Goal: Information Seeking & Learning: Learn about a topic

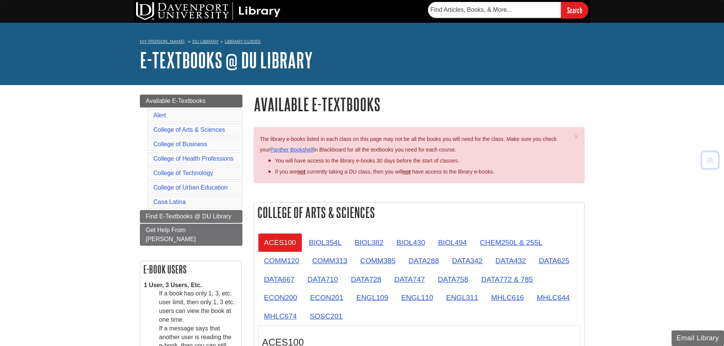
scroll to position [697, 0]
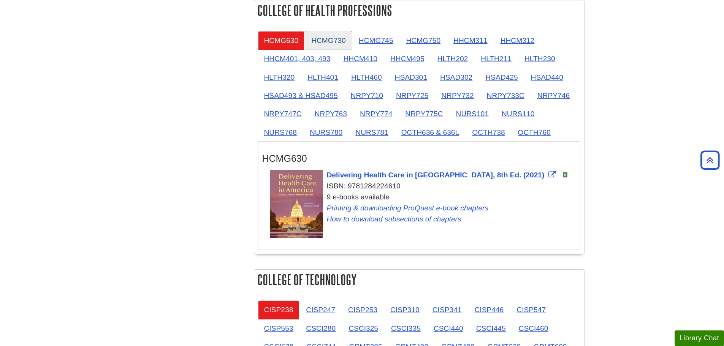
click at [347, 41] on link "HCMG730" at bounding box center [328, 40] width 47 height 19
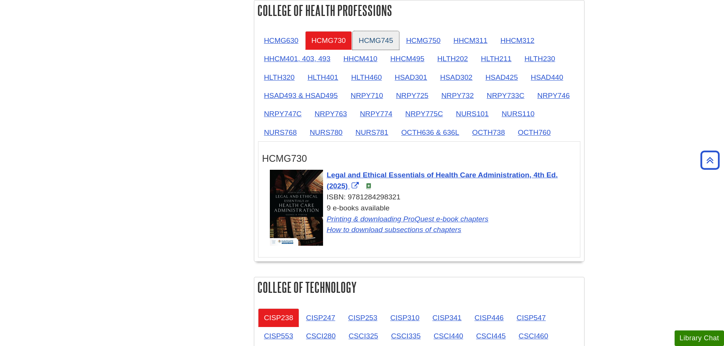
click at [370, 39] on link "HCMG745" at bounding box center [375, 40] width 47 height 19
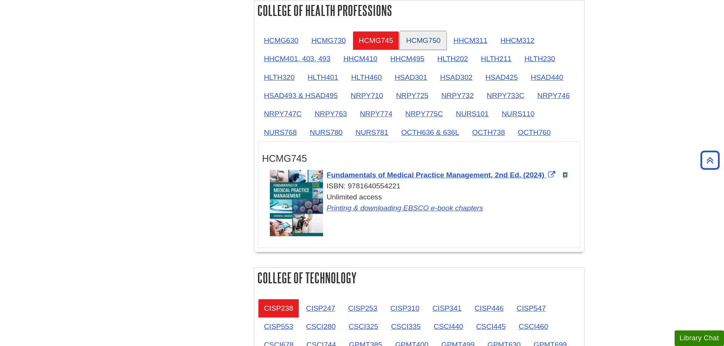
click at [427, 36] on link "HCMG750" at bounding box center [423, 40] width 47 height 19
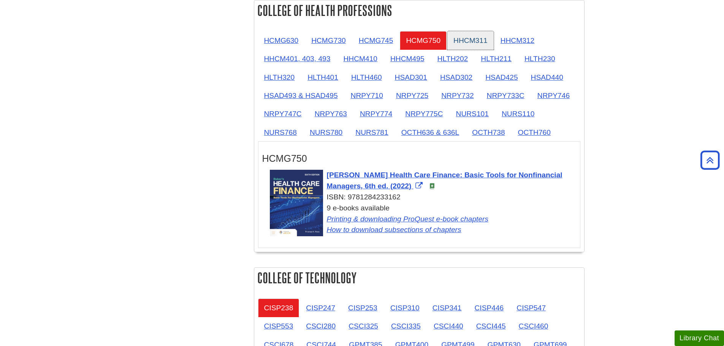
click at [471, 38] on link "HHCM311" at bounding box center [470, 40] width 46 height 19
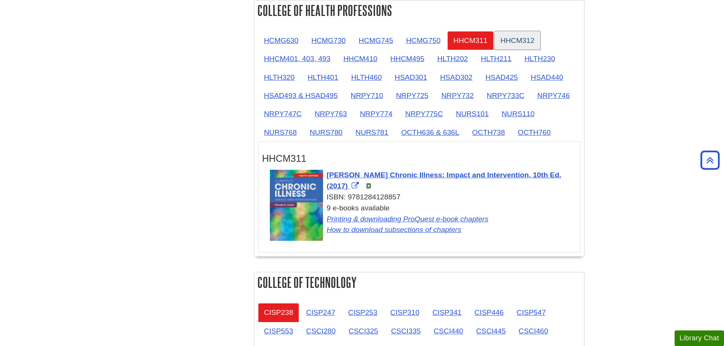
click at [516, 39] on link "HHCM312" at bounding box center [517, 40] width 46 height 19
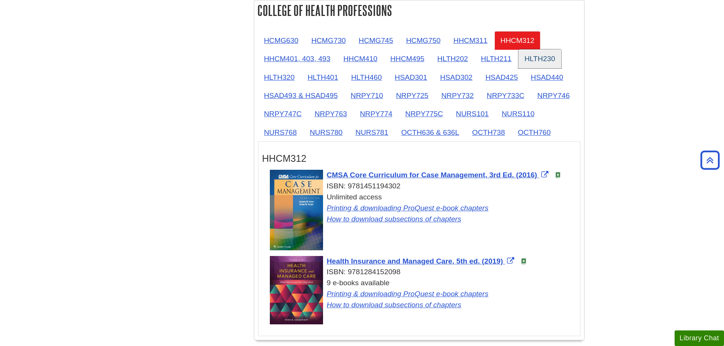
click at [546, 59] on link "HLTH230" at bounding box center [539, 58] width 43 height 19
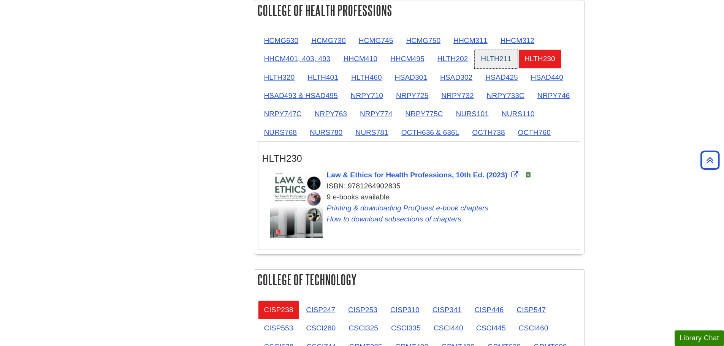
click at [493, 61] on link "HLTH211" at bounding box center [495, 58] width 43 height 19
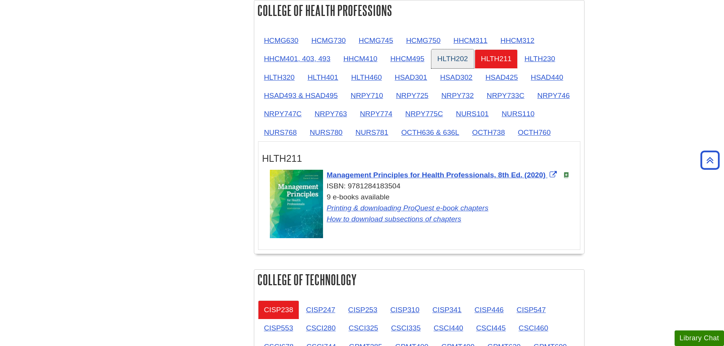
click at [457, 58] on link "HLTH202" at bounding box center [452, 58] width 43 height 19
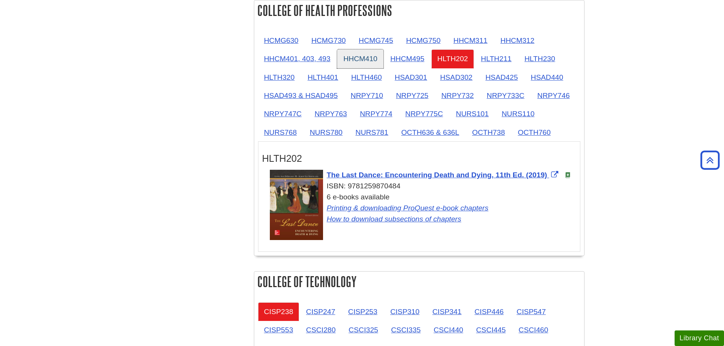
click at [357, 62] on link "HHCM410" at bounding box center [360, 58] width 46 height 19
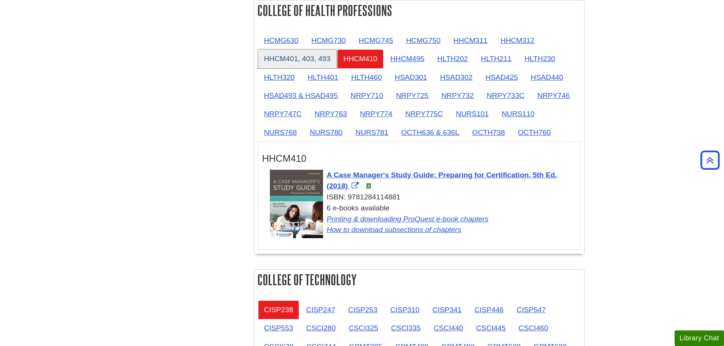
click at [329, 62] on link "HHCM401, 403, 493" at bounding box center [297, 58] width 79 height 19
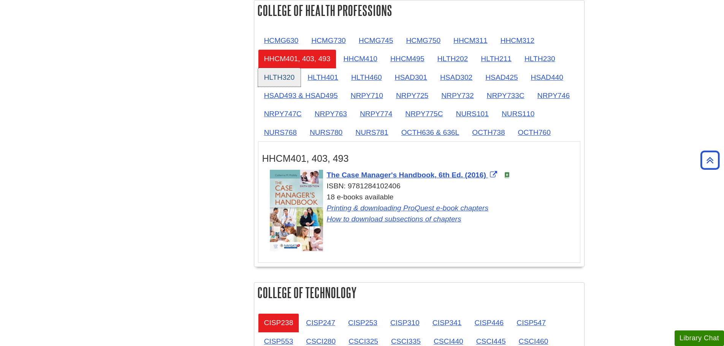
click at [279, 81] on link "HLTH320" at bounding box center [279, 77] width 43 height 19
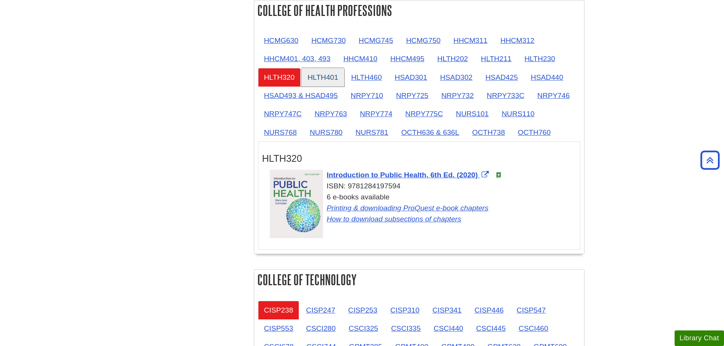
click at [313, 80] on link "HLTH401" at bounding box center [322, 77] width 43 height 19
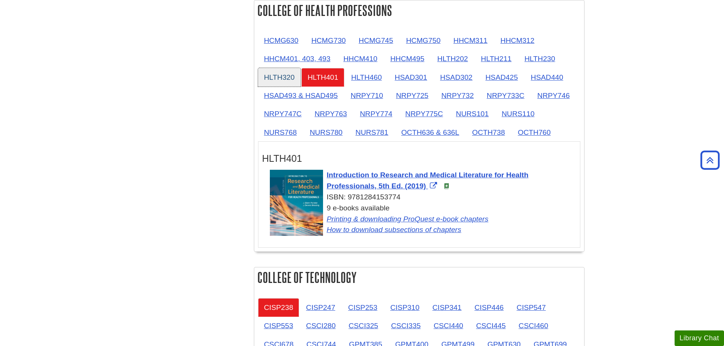
click at [288, 77] on link "HLTH320" at bounding box center [279, 77] width 43 height 19
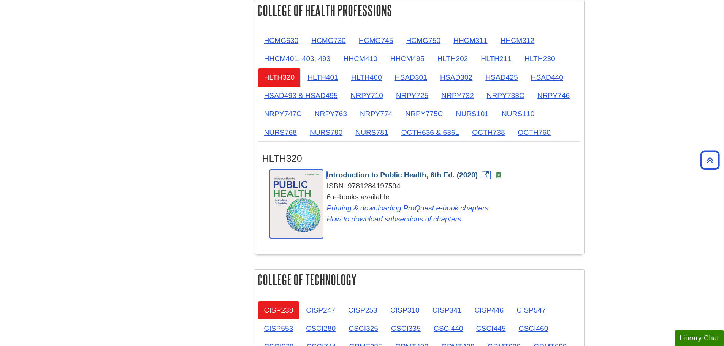
click at [370, 173] on span "Introduction to Public Health, 6th Ed. (2020)" at bounding box center [402, 175] width 151 height 8
